Goal: Answer question/provide support

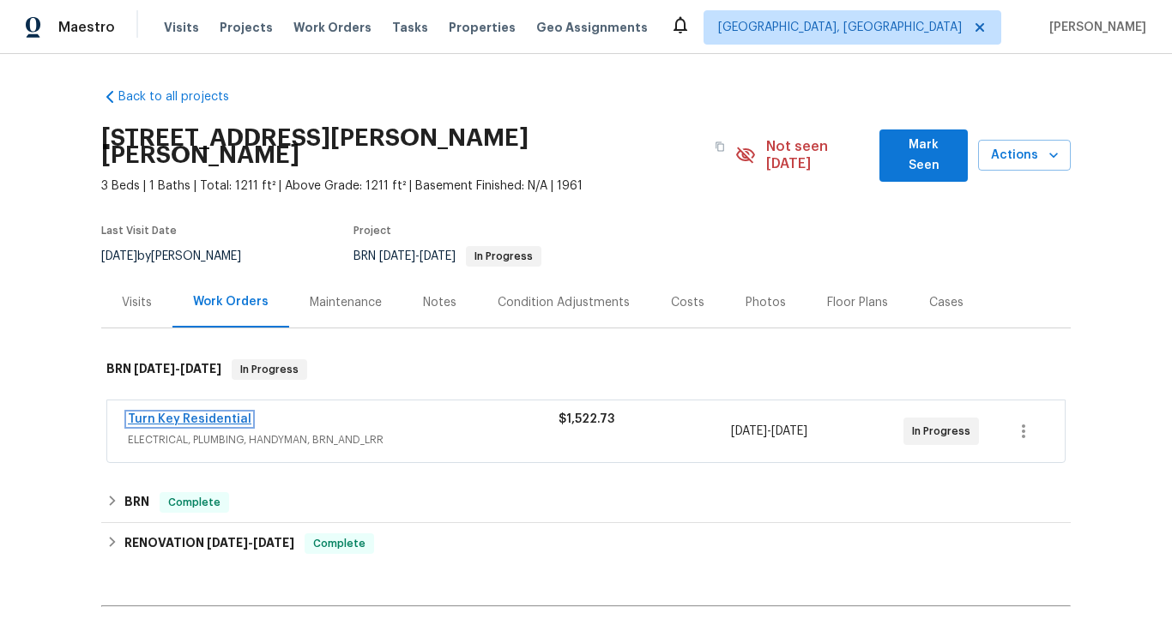
click at [208, 414] on link "Turn Key Residential" at bounding box center [190, 420] width 124 height 12
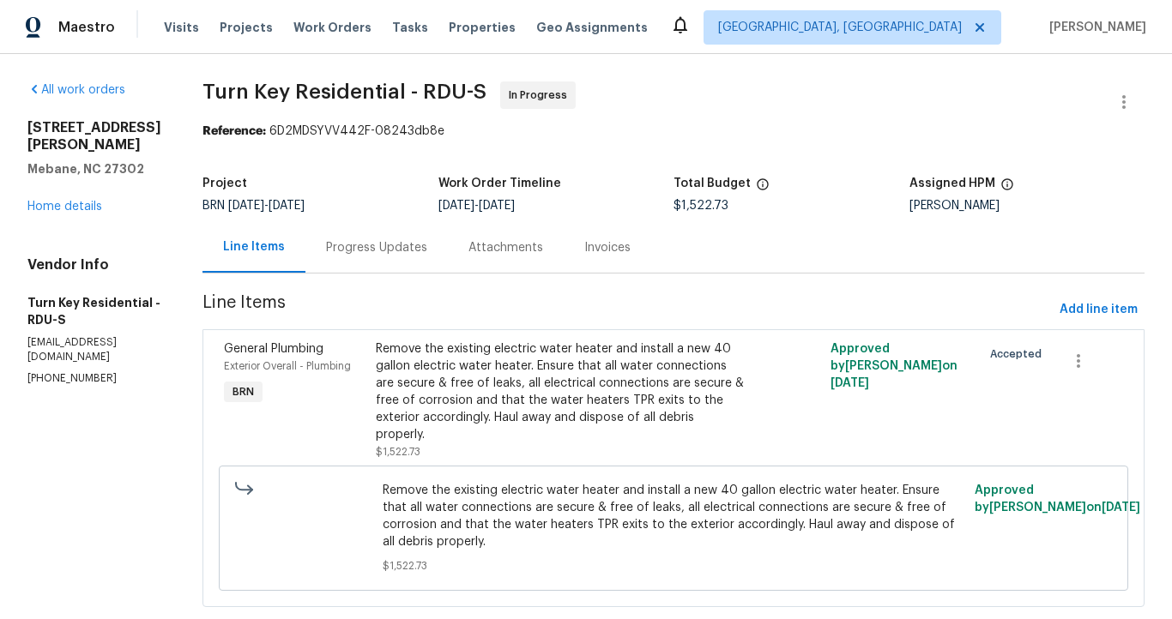
click at [405, 249] on div "Progress Updates" at bounding box center [376, 247] width 101 height 17
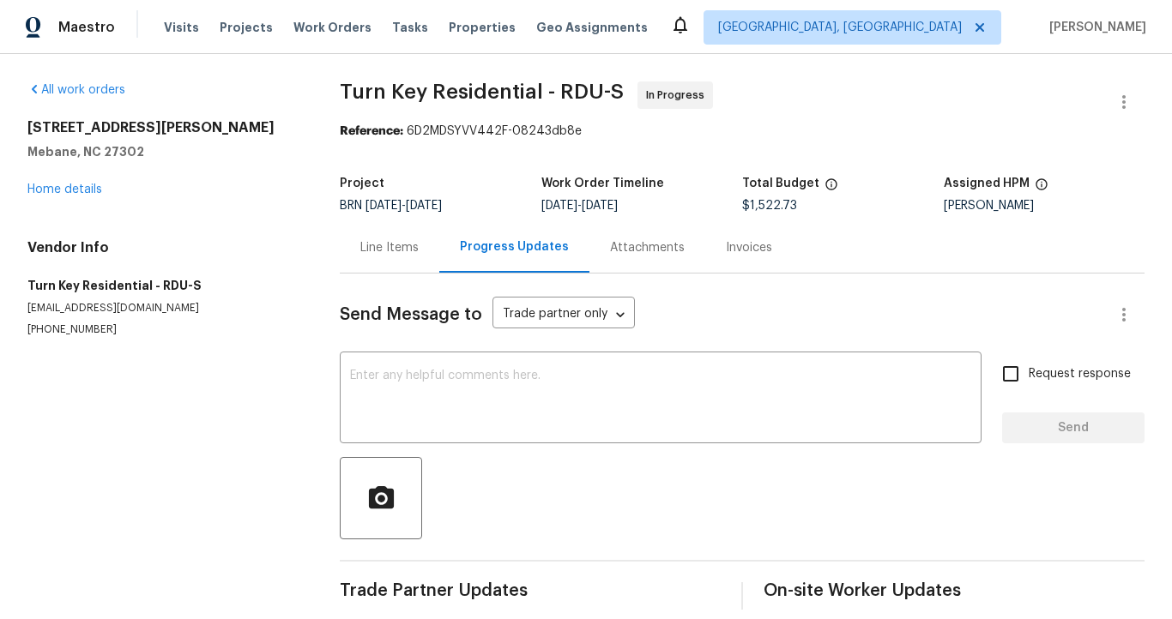
click at [377, 247] on div "Line Items" at bounding box center [389, 247] width 58 height 17
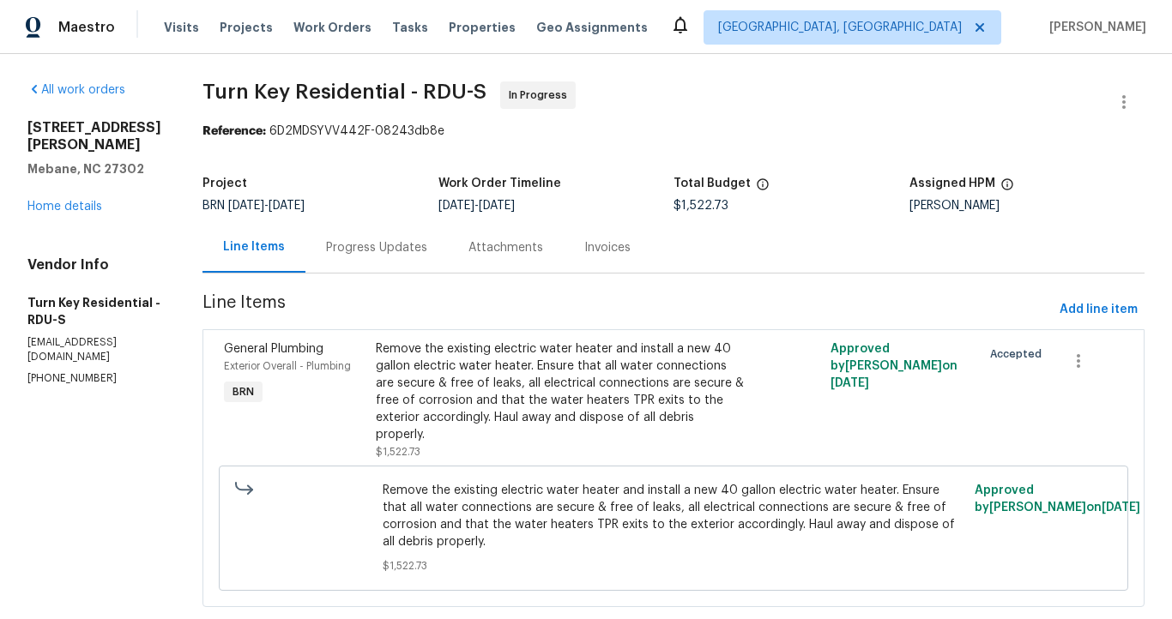
click at [412, 242] on div "Progress Updates" at bounding box center [376, 247] width 101 height 17
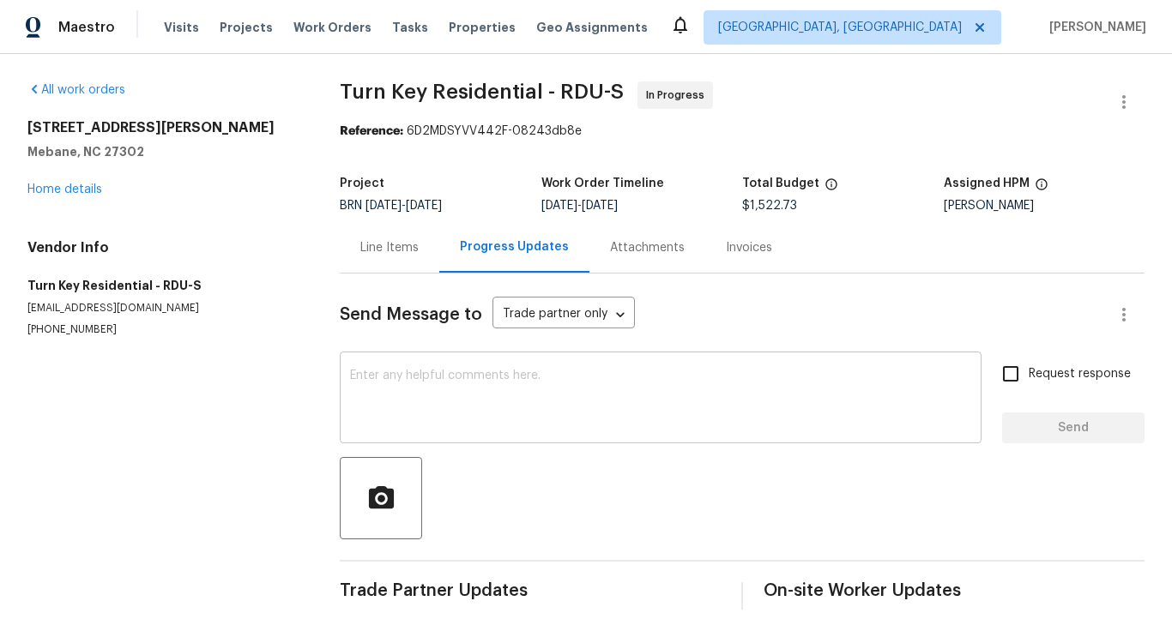
scroll to position [32, 0]
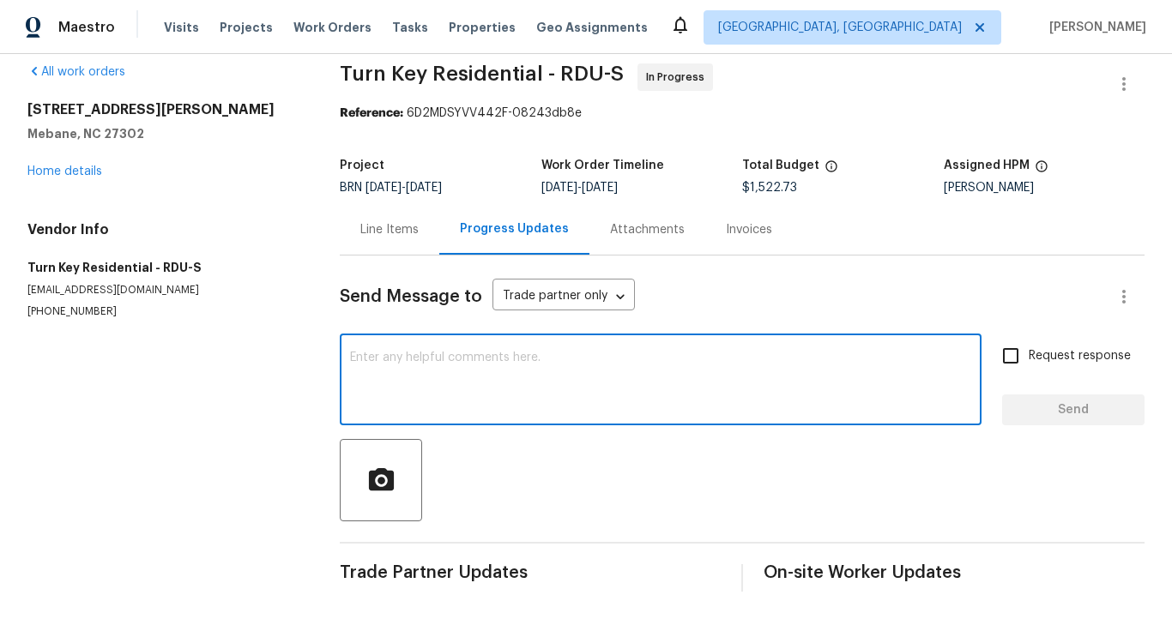
click at [418, 354] on textarea at bounding box center [660, 382] width 621 height 60
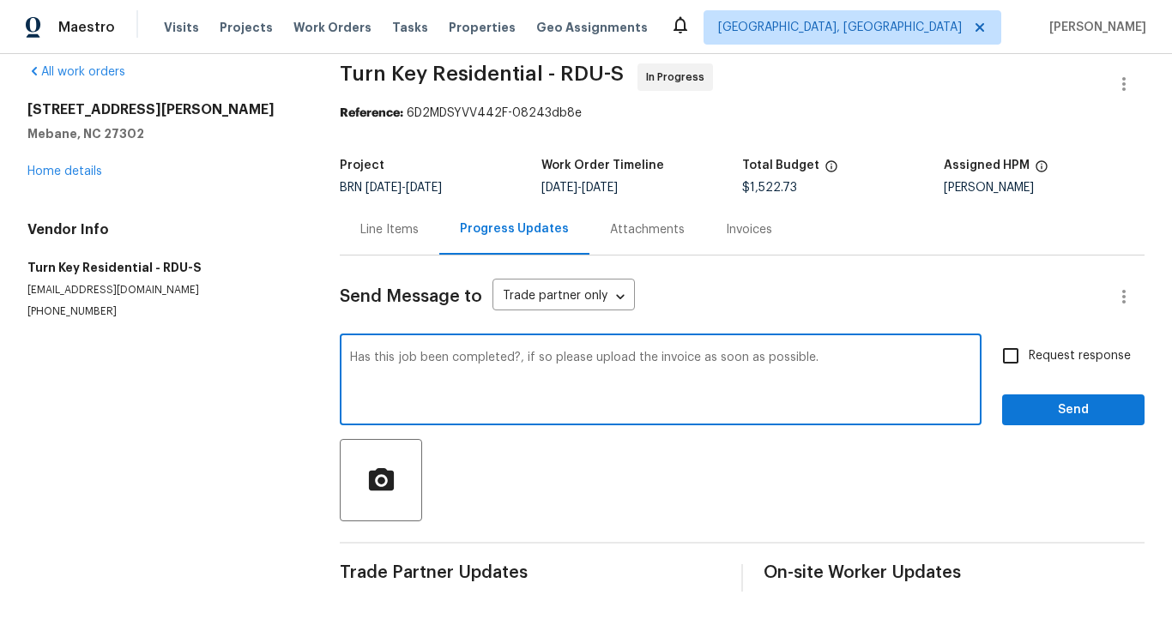
type textarea "Has this job been completed?, if so please upload the invoice as soon as possib…"
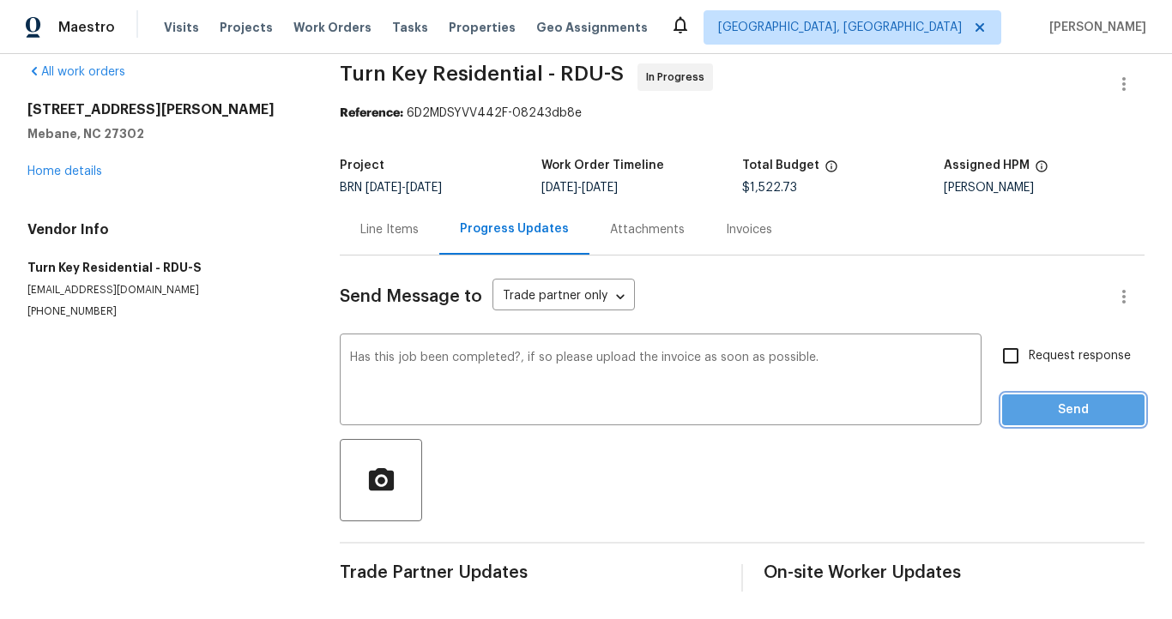
click at [1022, 400] on span "Send" at bounding box center [1073, 410] width 115 height 21
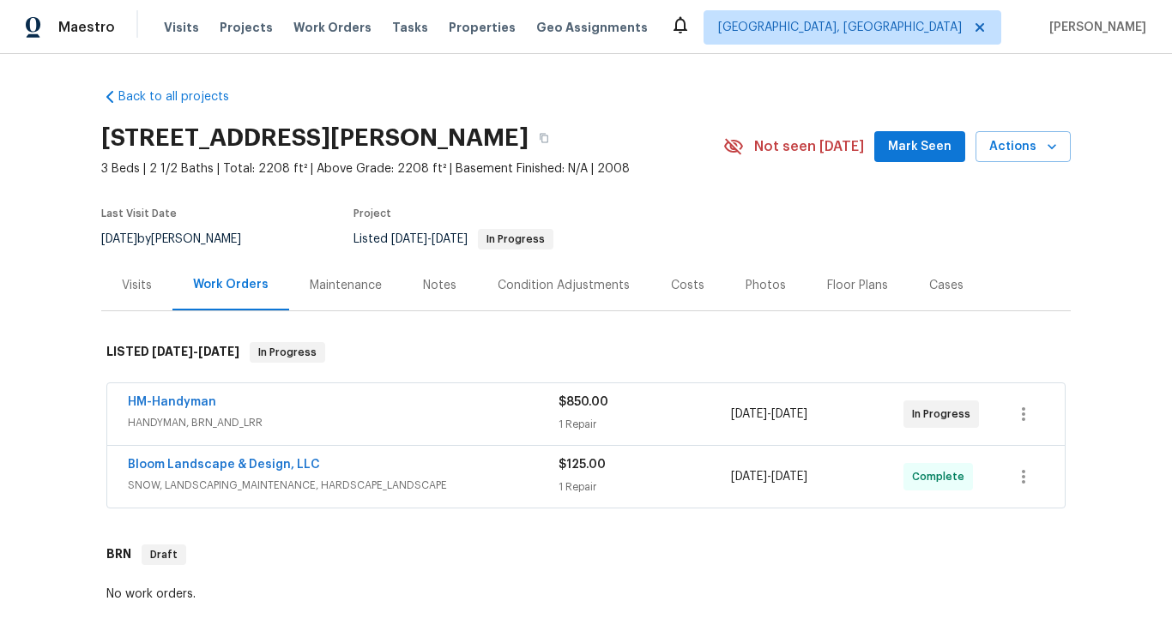
click at [288, 407] on div "HM-Handyman" at bounding box center [343, 404] width 431 height 21
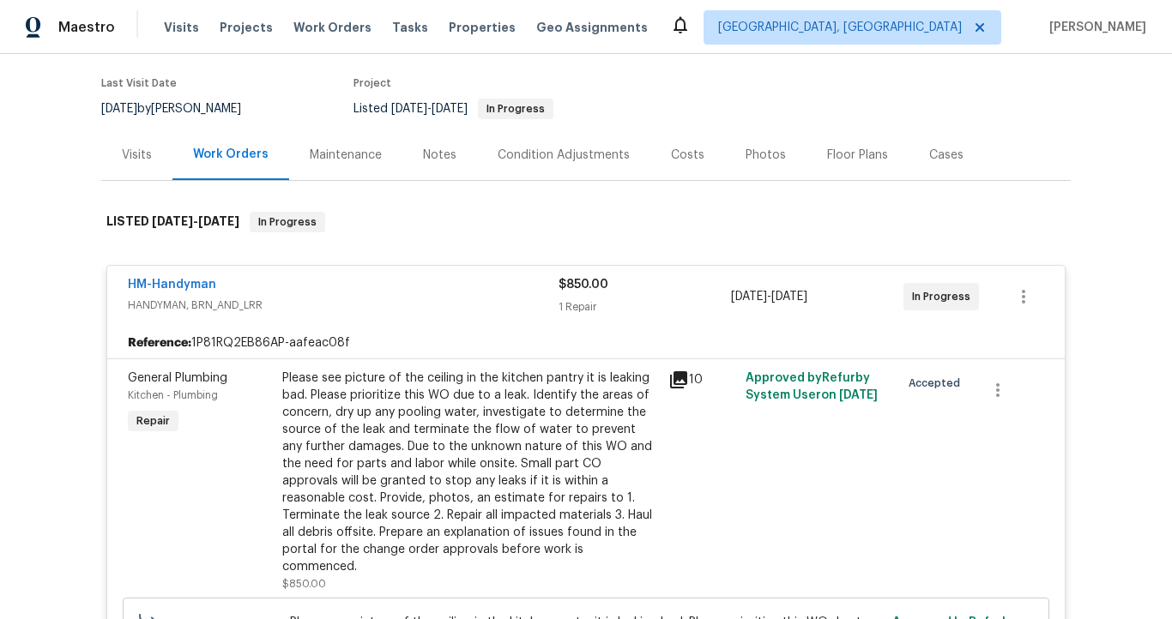
scroll to position [89, 0]
